Goal: Obtain resource: Obtain resource

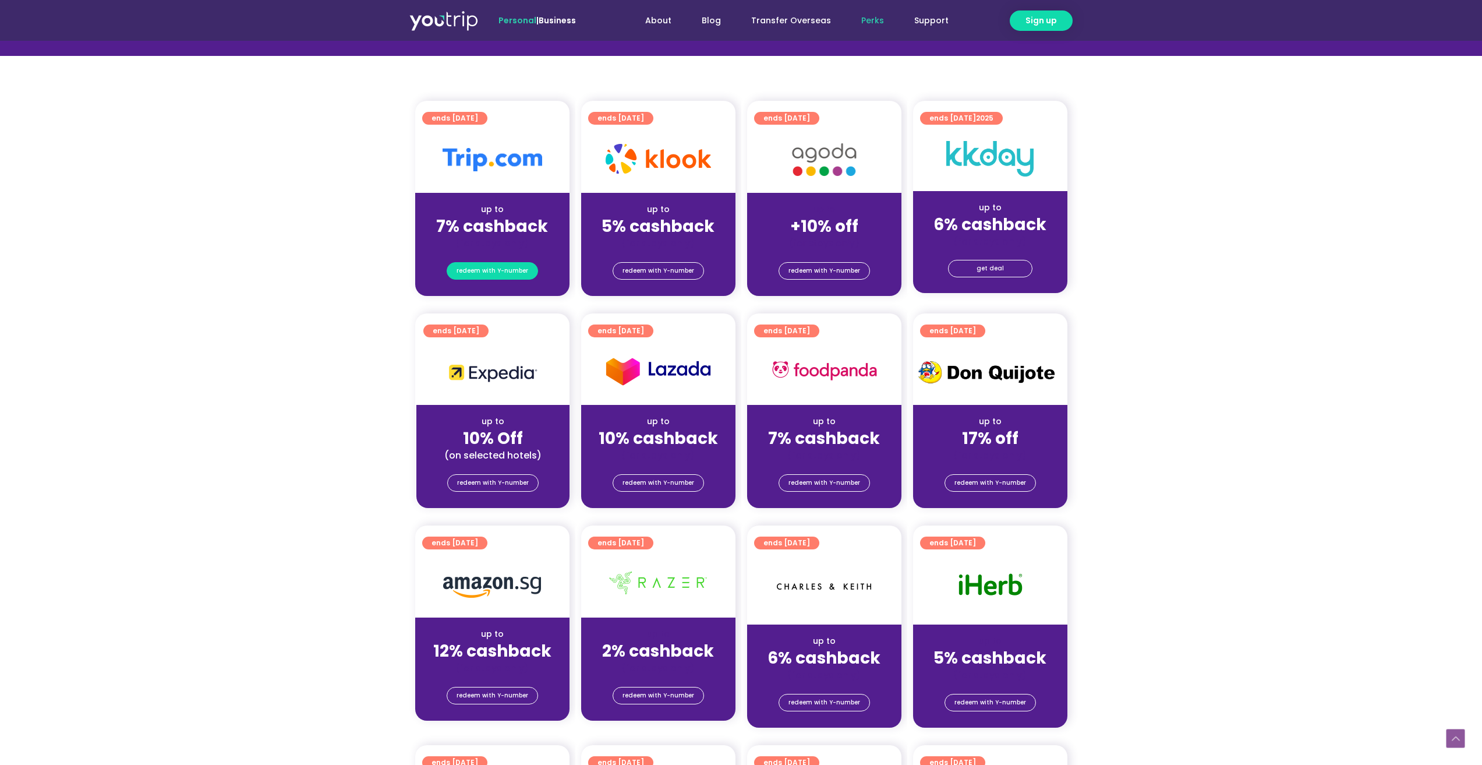
click at [488, 266] on span "redeem with Y-number" at bounding box center [493, 271] width 72 height 16
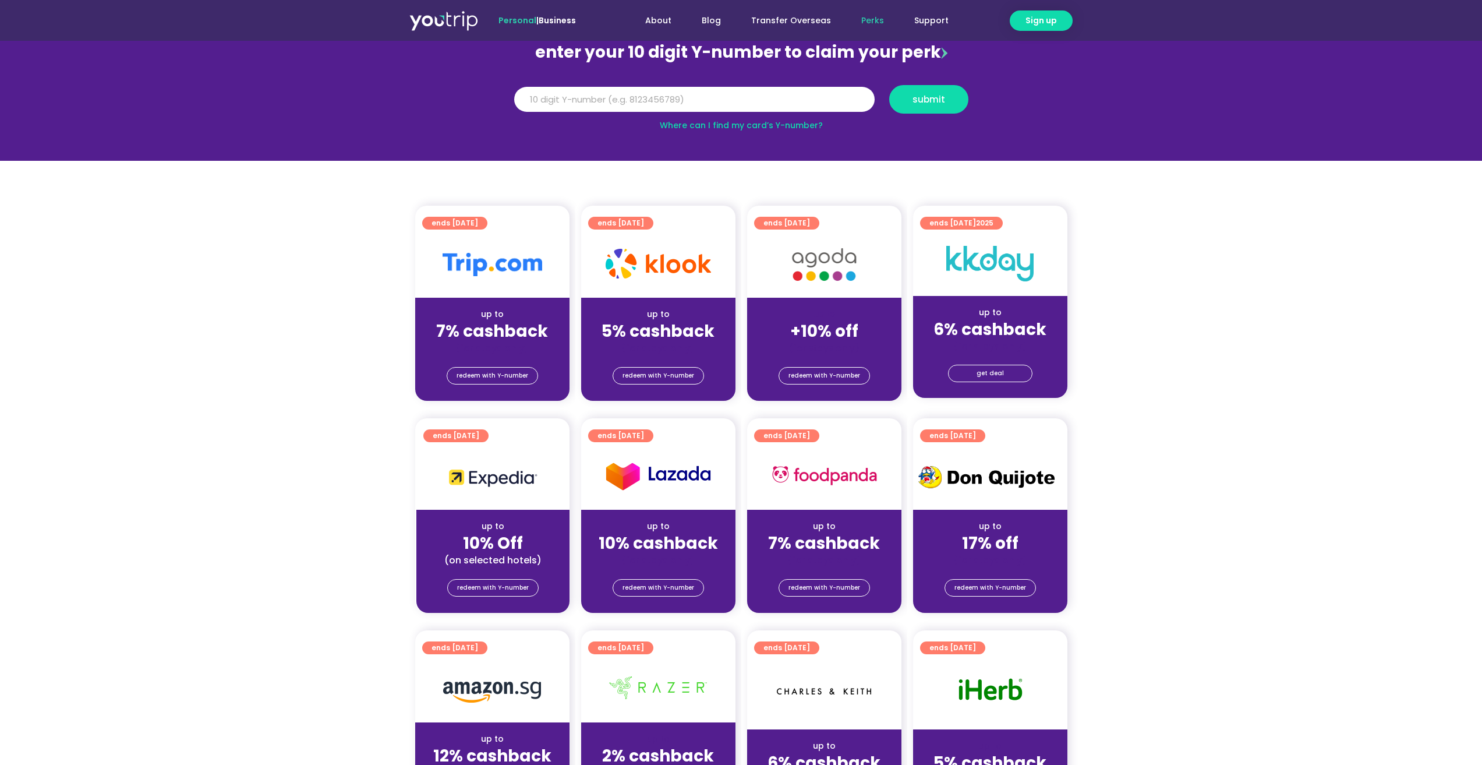
click at [498, 323] on strong "7% cashback" at bounding box center [492, 331] width 112 height 23
click at [479, 232] on div at bounding box center [492, 264] width 154 height 66
click at [503, 374] on span "redeem with Y-number" at bounding box center [493, 375] width 72 height 16
click at [488, 320] on strong "7% cashback" at bounding box center [492, 331] width 112 height 23
click at [490, 303] on div "up to 7% cashback (for stays only)" at bounding box center [492, 326] width 154 height 56
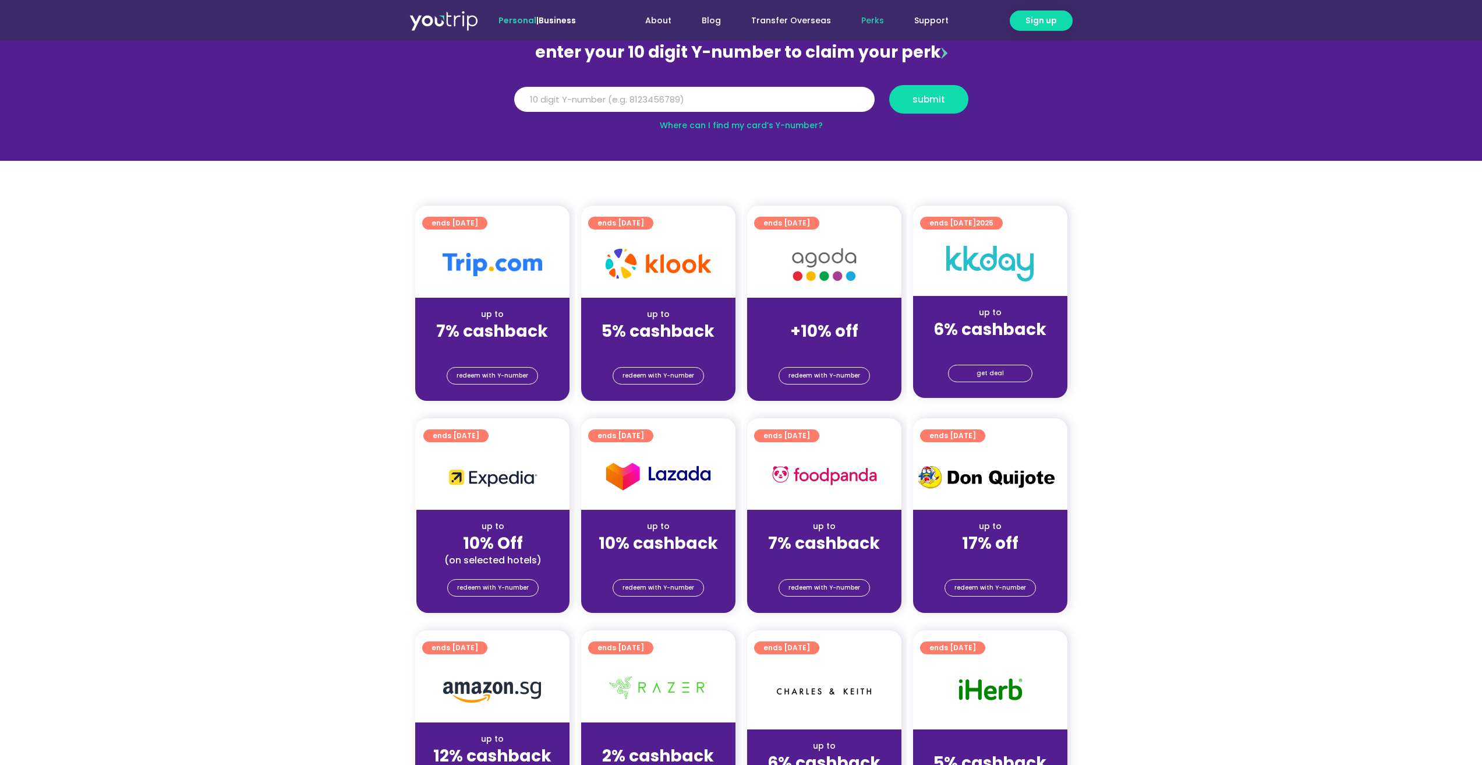
click at [488, 287] on div at bounding box center [492, 264] width 154 height 66
click at [491, 254] on img at bounding box center [493, 264] width 100 height 23
click at [464, 218] on span "ends [DATE]" at bounding box center [455, 223] width 47 height 13
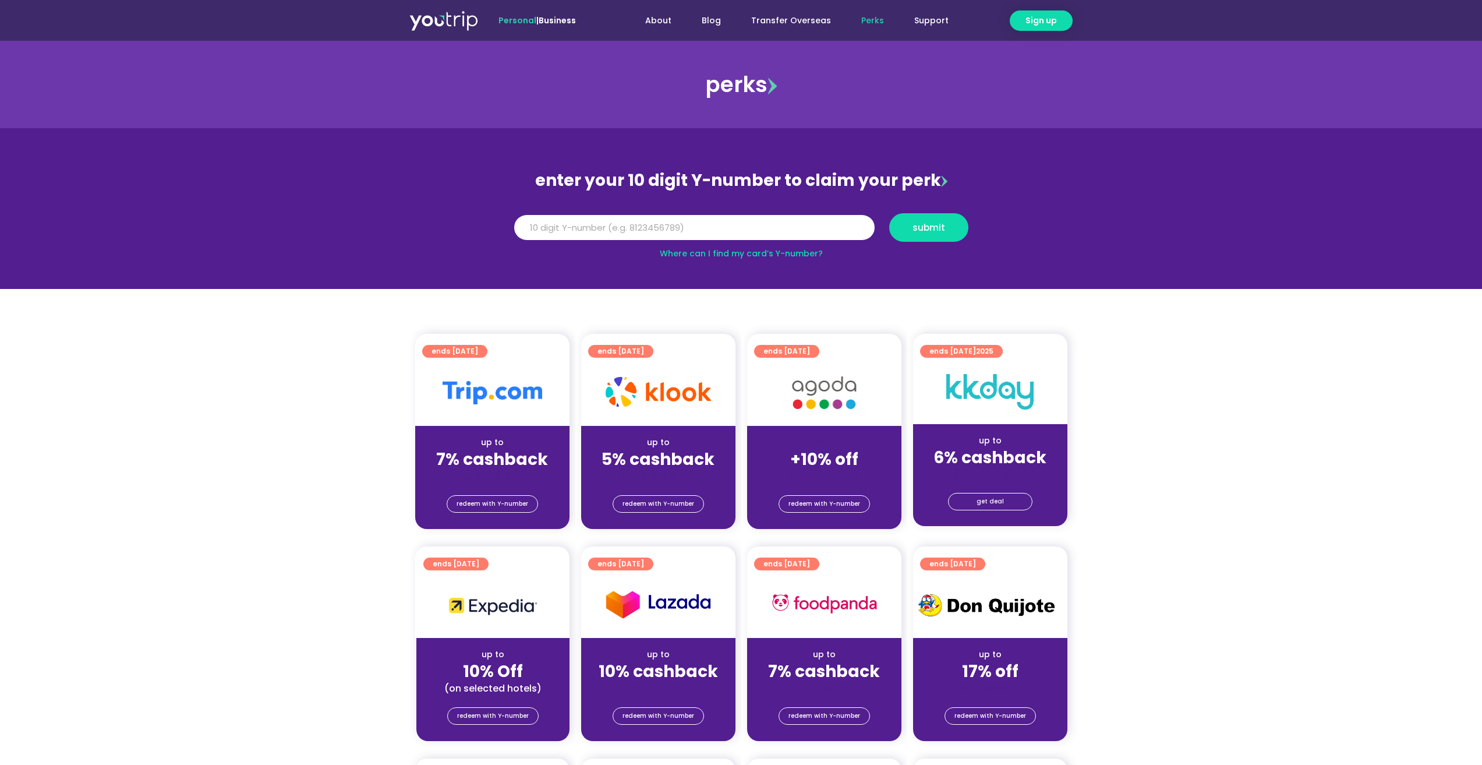
click at [516, 427] on div "up to 7% cashback (for stays only)" at bounding box center [492, 454] width 154 height 56
click at [490, 448] on strong "7% cashback" at bounding box center [492, 459] width 112 height 23
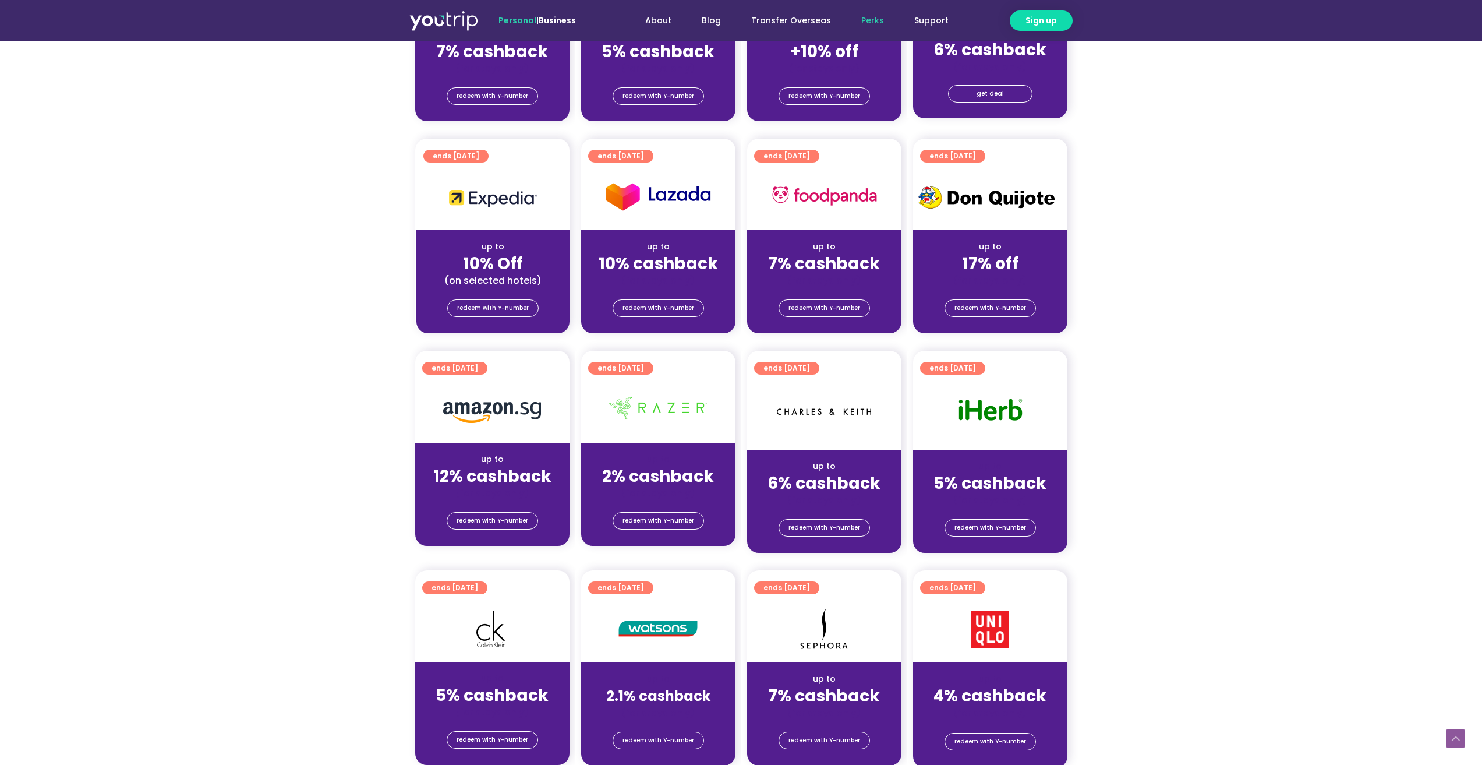
scroll to position [757, 0]
